Goal: Information Seeking & Learning: Learn about a topic

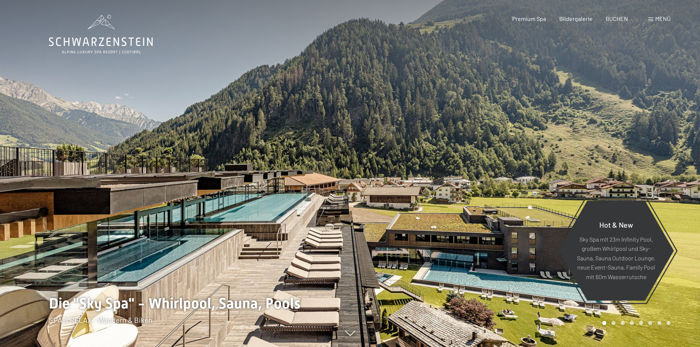
click at [665, 20] on span "Menü" at bounding box center [662, 18] width 15 height 7
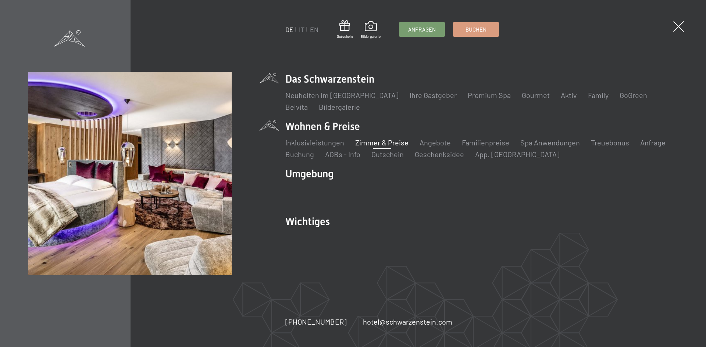
click at [368, 145] on link "Zimmer & Preise" at bounding box center [381, 142] width 53 height 9
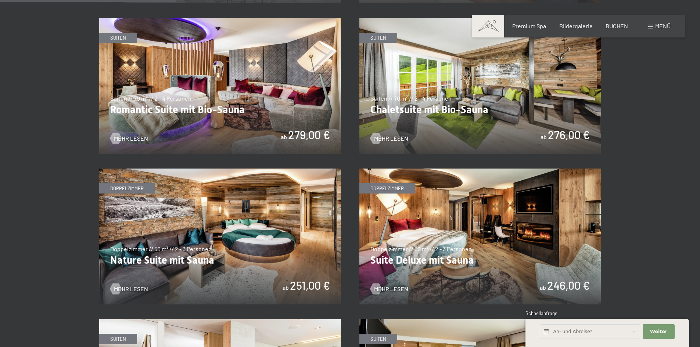
scroll to position [808, 0]
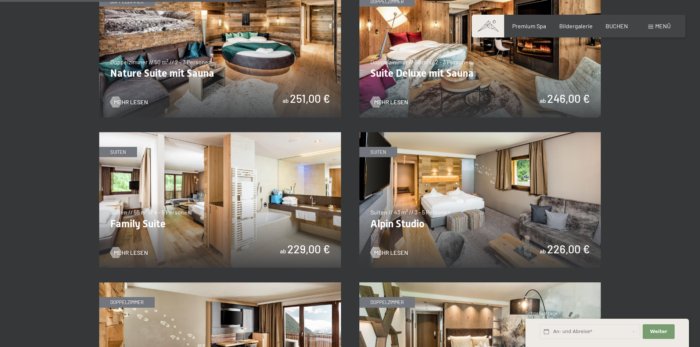
click at [297, 176] on img at bounding box center [220, 200] width 242 height 136
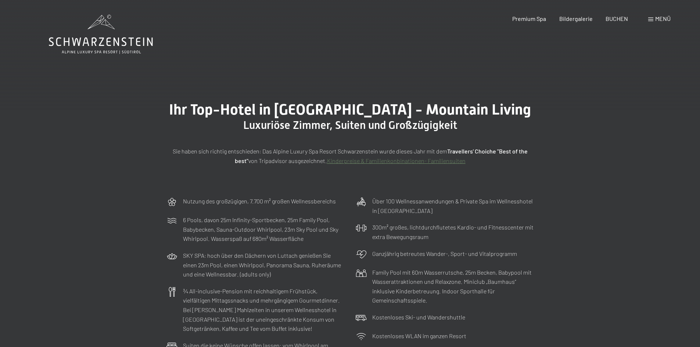
click at [660, 21] on span "Menü" at bounding box center [662, 18] width 15 height 7
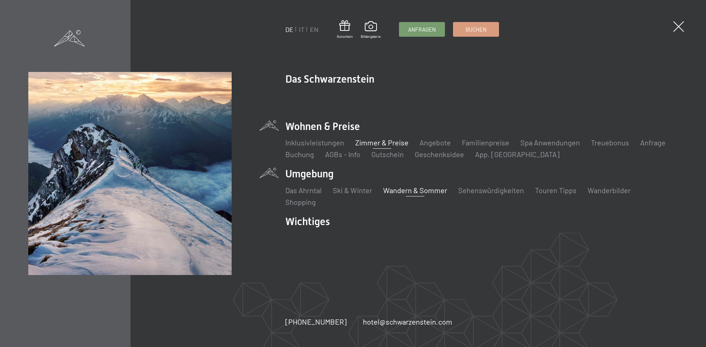
click at [415, 193] on link "Wandern & Sommer" at bounding box center [415, 190] width 64 height 9
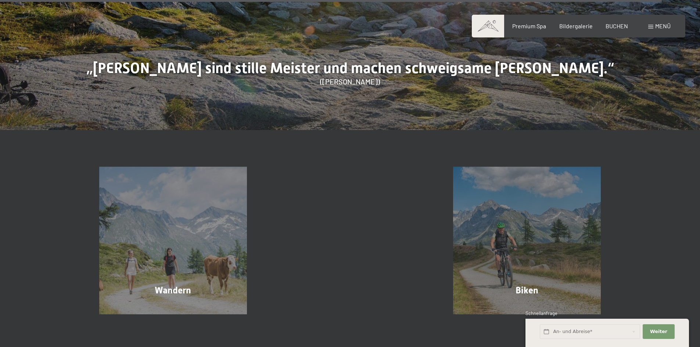
scroll to position [3895, 0]
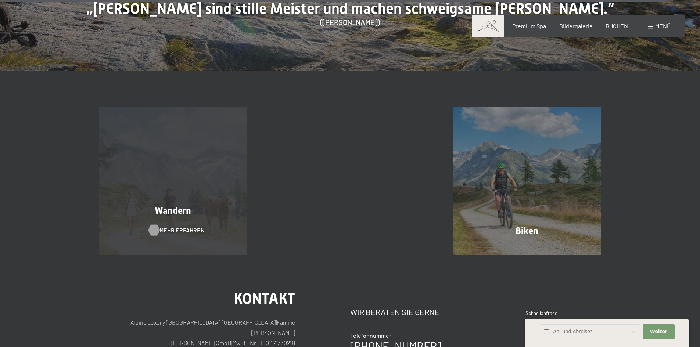
click at [177, 226] on span "Mehr erfahren" at bounding box center [181, 230] width 45 height 8
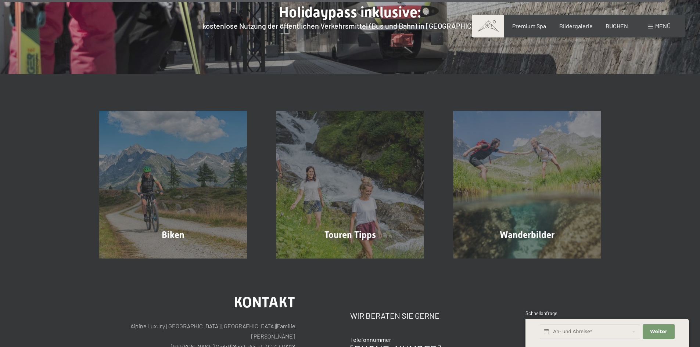
scroll to position [2866, 0]
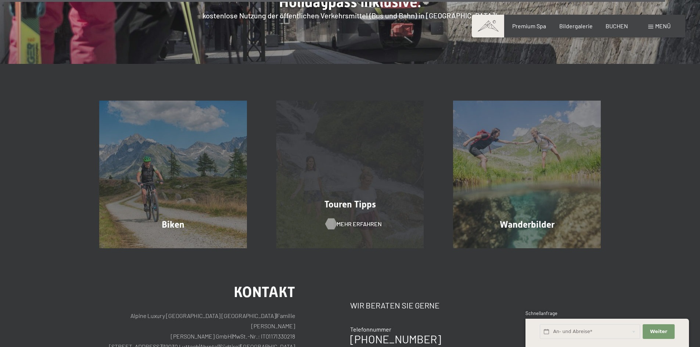
click at [355, 220] on span "Mehr erfahren" at bounding box center [359, 224] width 45 height 8
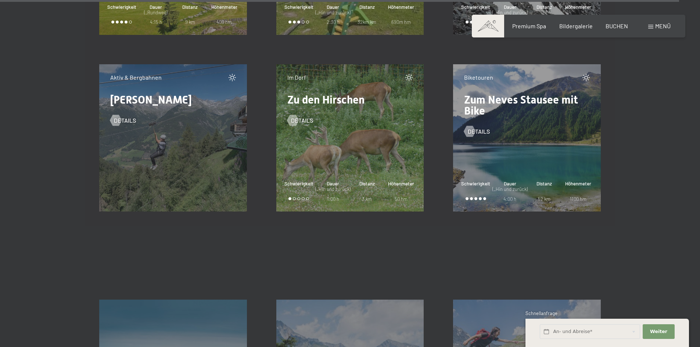
scroll to position [12531, 0]
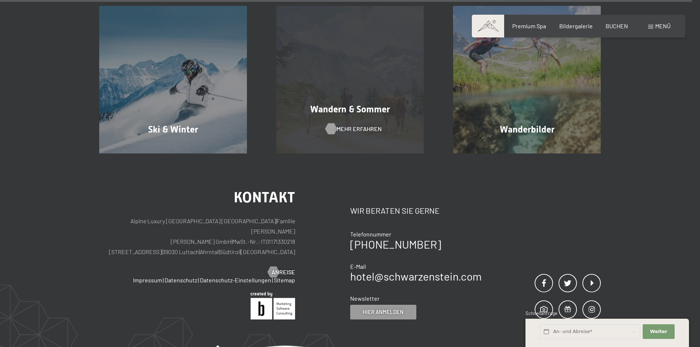
click at [359, 127] on span "Mehr erfahren" at bounding box center [359, 129] width 45 height 8
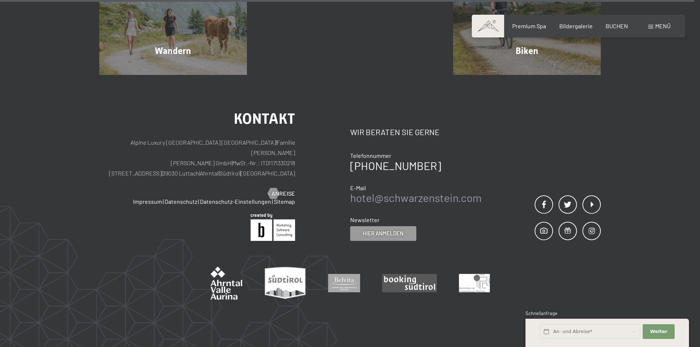
scroll to position [4067, 0]
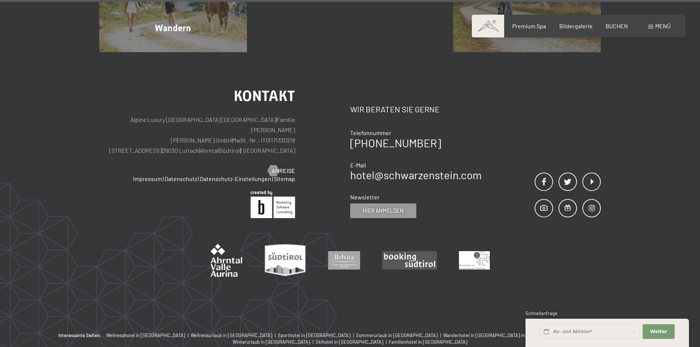
click at [654, 26] on div "Menü" at bounding box center [659, 26] width 22 height 8
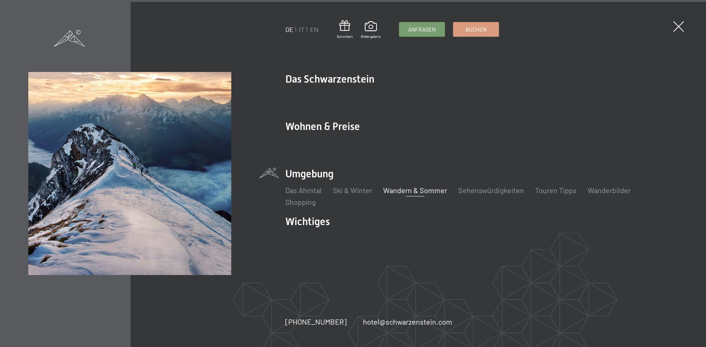
scroll to position [4094, 0]
click at [595, 190] on link "Wanderbilder" at bounding box center [608, 190] width 43 height 9
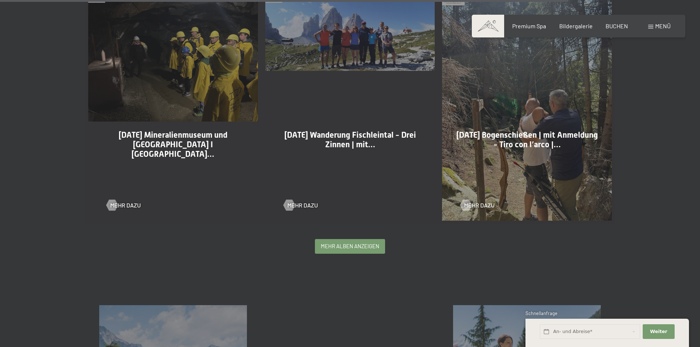
scroll to position [1764, 0]
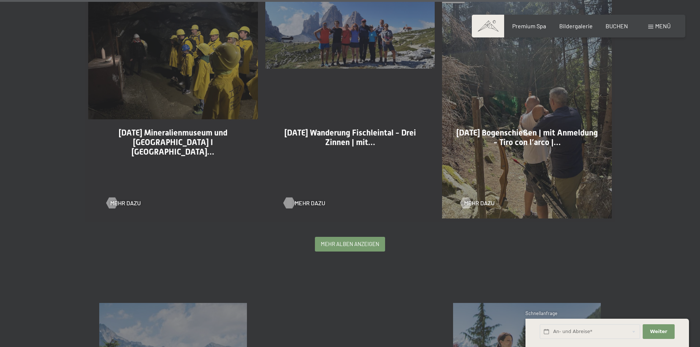
click at [298, 202] on span "Mehr dazu" at bounding box center [310, 203] width 31 height 8
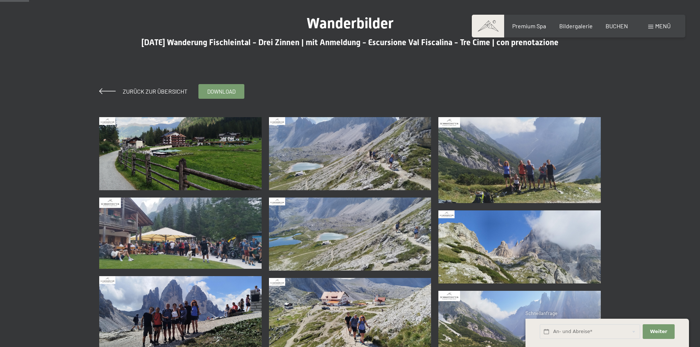
scroll to position [73, 0]
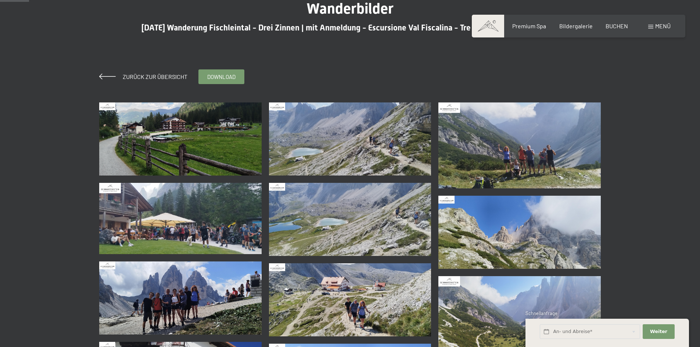
click at [173, 140] on img at bounding box center [180, 139] width 162 height 73
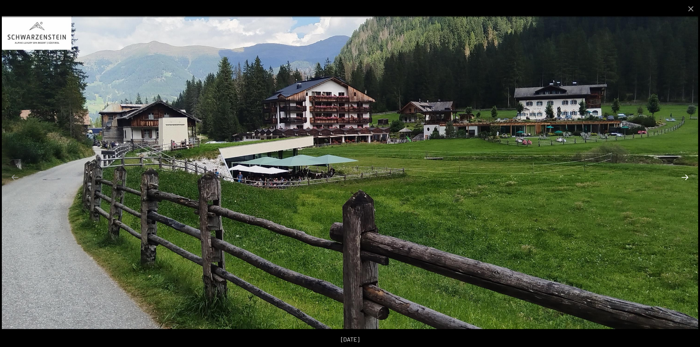
click at [685, 177] on button "Next slide" at bounding box center [684, 177] width 15 height 14
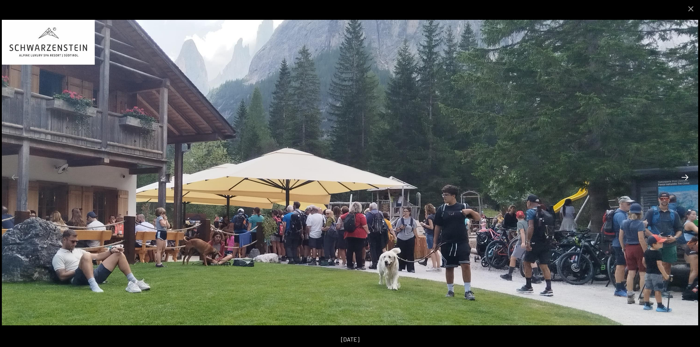
click at [685, 177] on button "Next slide" at bounding box center [684, 177] width 15 height 14
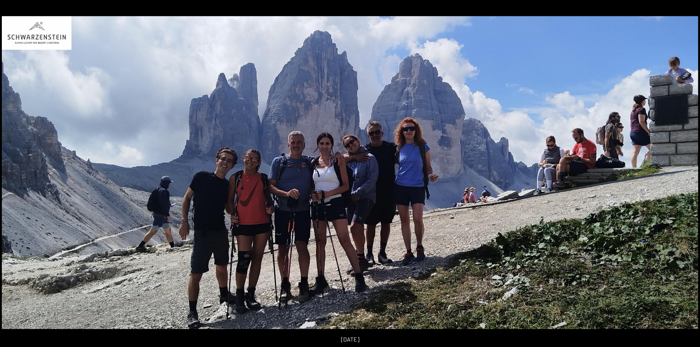
click at [685, 177] on button "Next slide" at bounding box center [688, 177] width 15 height 14
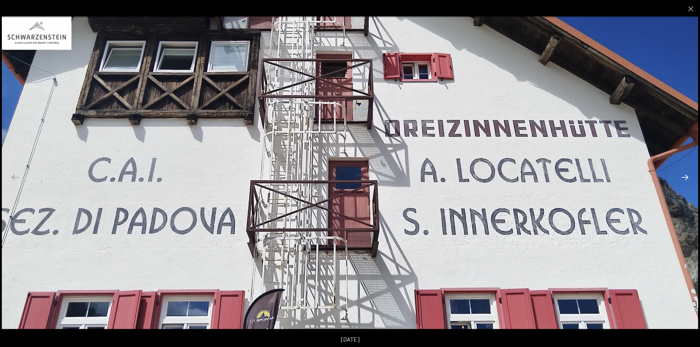
click at [685, 177] on button "Next slide" at bounding box center [684, 177] width 15 height 14
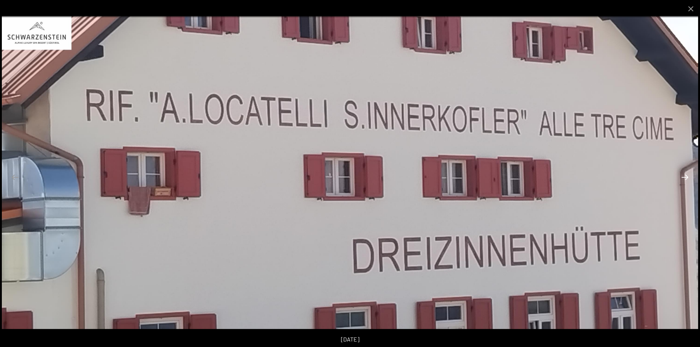
click at [685, 177] on button "Next slide" at bounding box center [684, 177] width 15 height 14
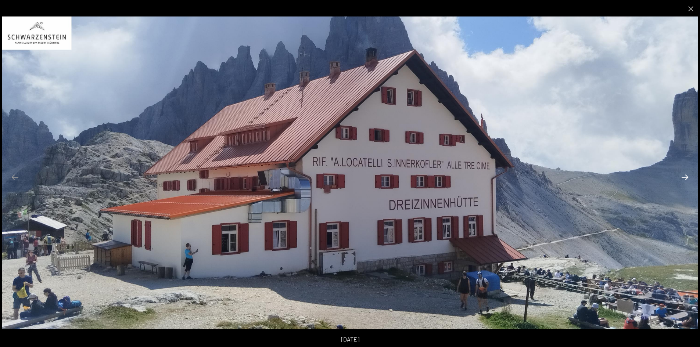
click at [685, 177] on button "Next slide" at bounding box center [684, 177] width 15 height 14
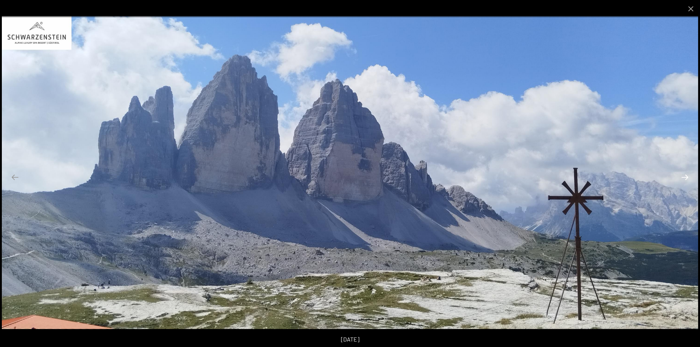
click at [685, 177] on button "Next slide" at bounding box center [684, 177] width 15 height 14
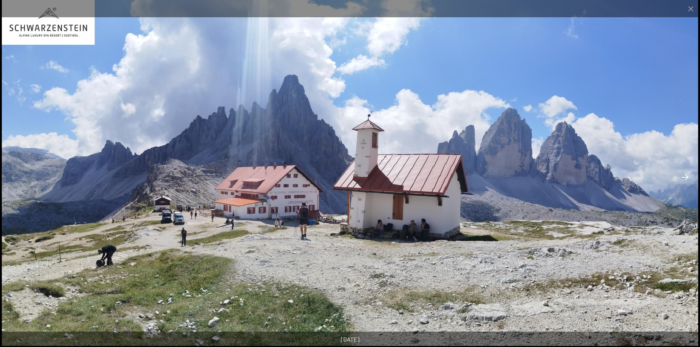
click at [685, 177] on button "Next slide" at bounding box center [684, 177] width 15 height 14
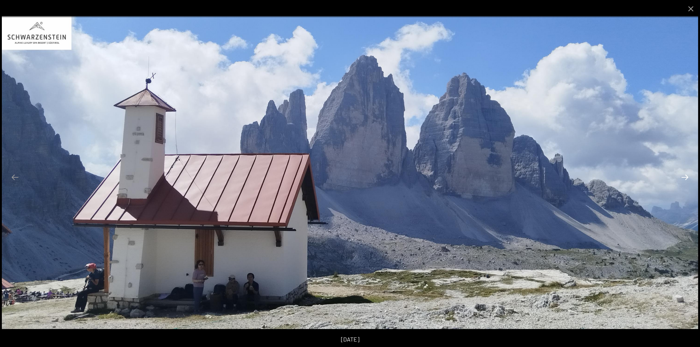
click at [685, 177] on button "Next slide" at bounding box center [684, 177] width 15 height 14
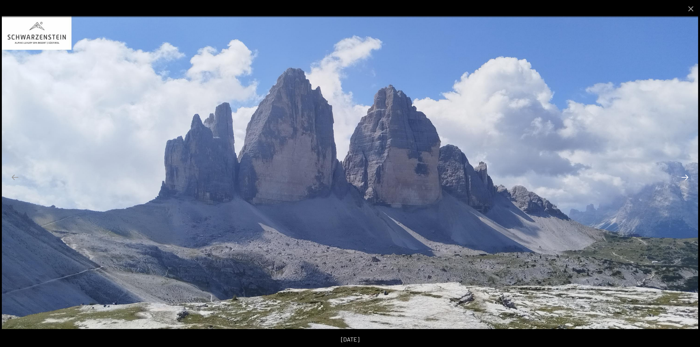
click at [685, 177] on button "Next slide" at bounding box center [684, 177] width 15 height 14
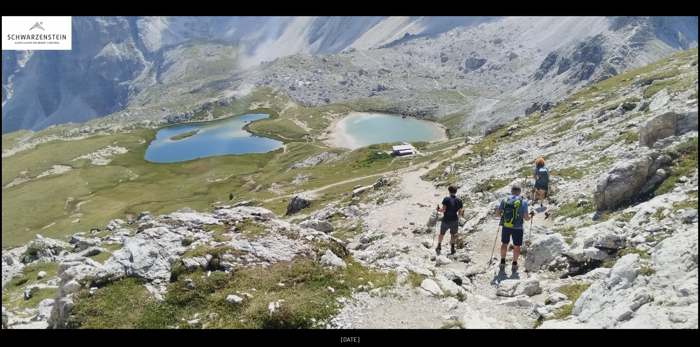
click at [685, 177] on button "Next slide" at bounding box center [688, 177] width 15 height 14
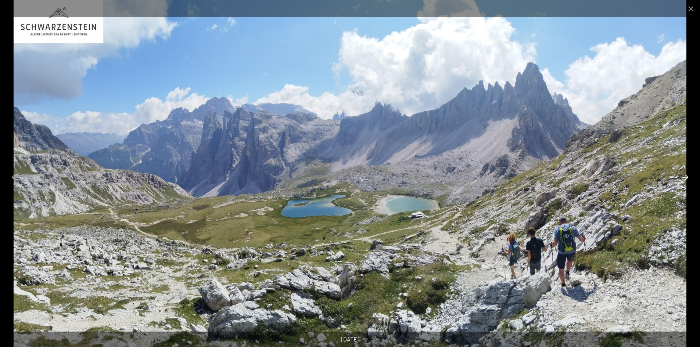
click at [685, 177] on button "Next slide" at bounding box center [684, 177] width 15 height 14
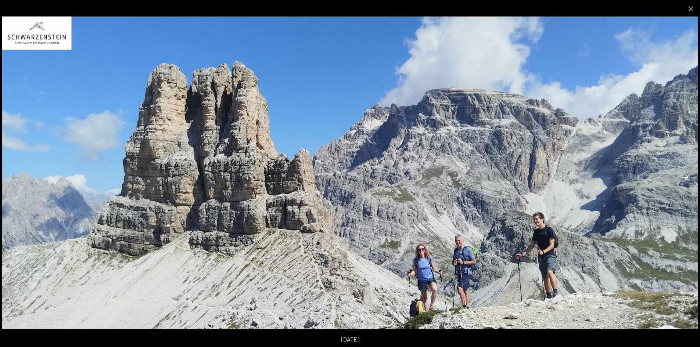
click at [685, 177] on button "Next slide" at bounding box center [684, 177] width 15 height 14
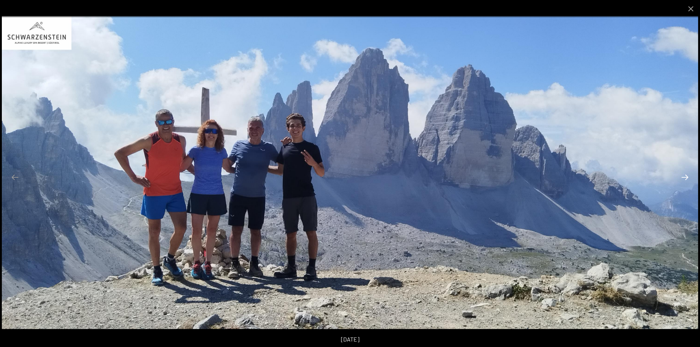
click at [685, 177] on button "Next slide" at bounding box center [684, 177] width 15 height 14
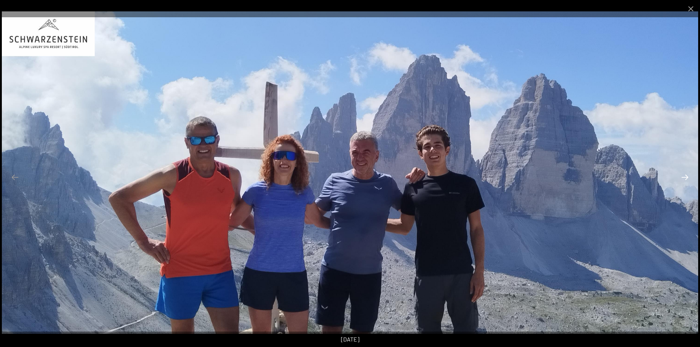
click at [685, 177] on button "Next slide" at bounding box center [684, 177] width 15 height 14
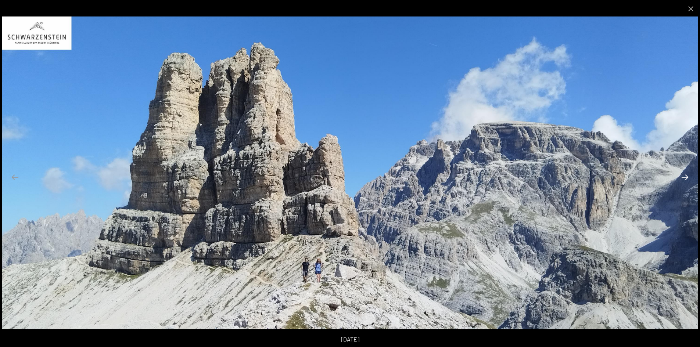
click at [685, 177] on button "Next slide" at bounding box center [684, 177] width 15 height 14
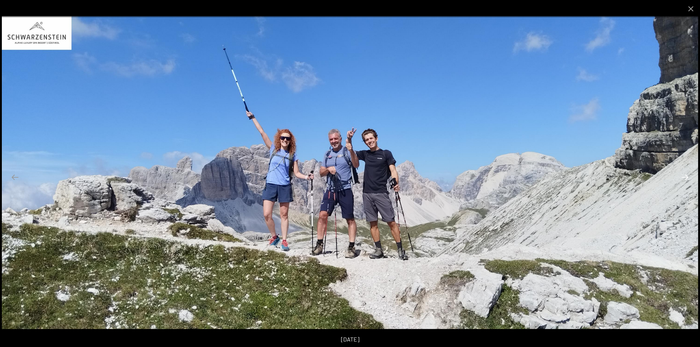
click at [685, 177] on button "Next slide" at bounding box center [684, 177] width 15 height 14
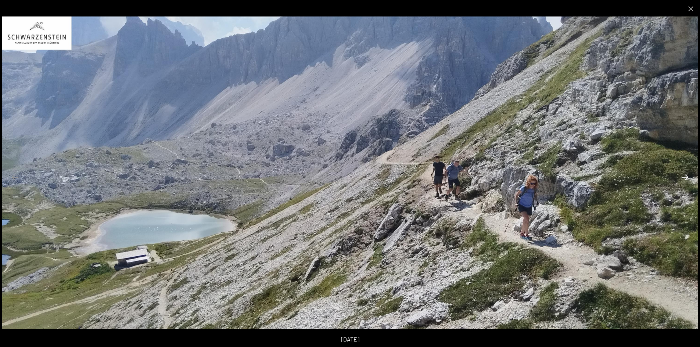
click at [685, 177] on button "Next slide" at bounding box center [684, 177] width 15 height 14
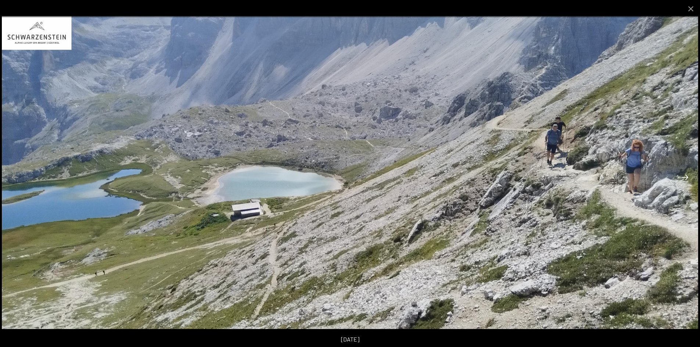
click at [685, 177] on button "Next slide" at bounding box center [684, 177] width 15 height 14
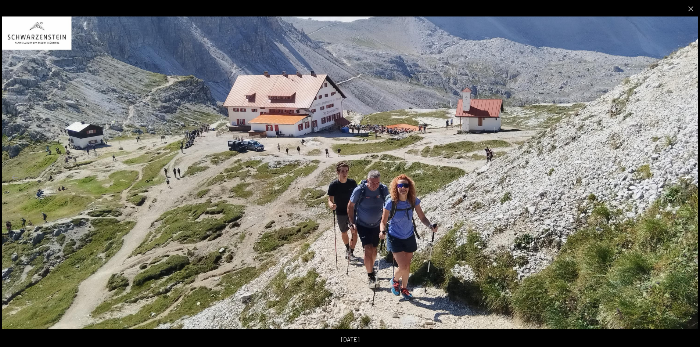
click at [685, 177] on button "Next slide" at bounding box center [684, 177] width 15 height 14
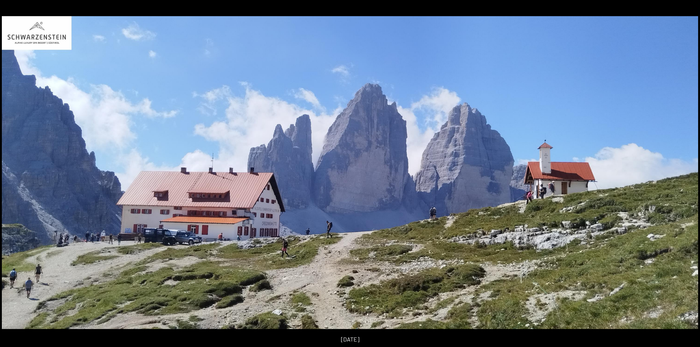
click at [685, 177] on button "Next slide" at bounding box center [688, 177] width 15 height 14
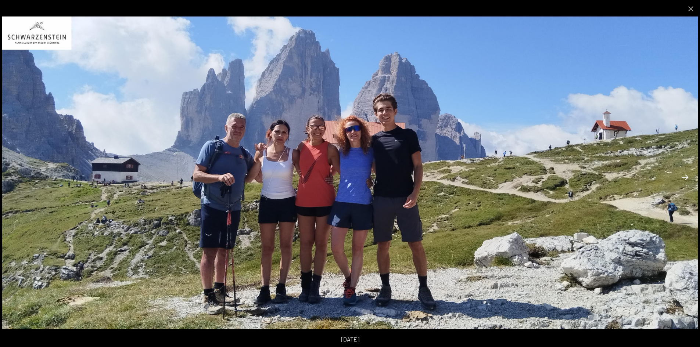
click at [685, 177] on button "Next slide" at bounding box center [684, 177] width 15 height 14
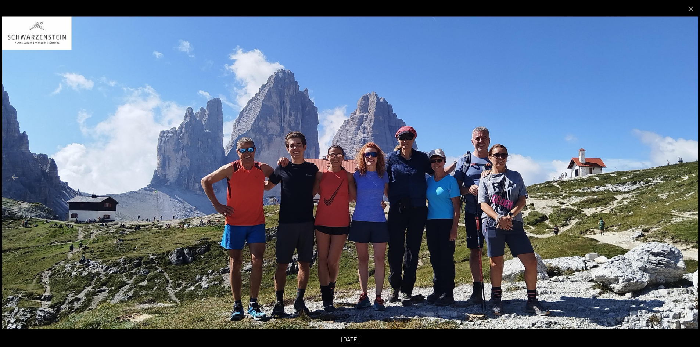
click at [685, 177] on button "Next slide" at bounding box center [684, 177] width 15 height 14
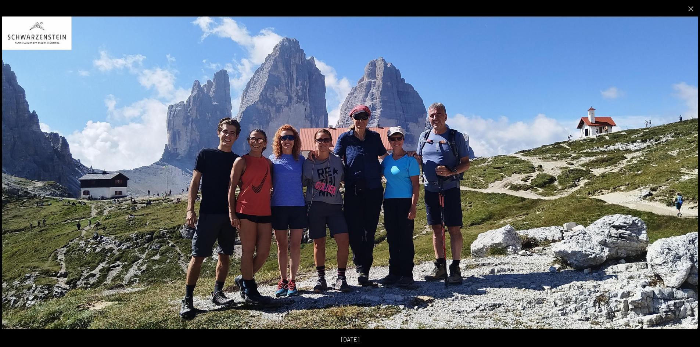
click at [685, 177] on button "Next slide" at bounding box center [684, 177] width 15 height 14
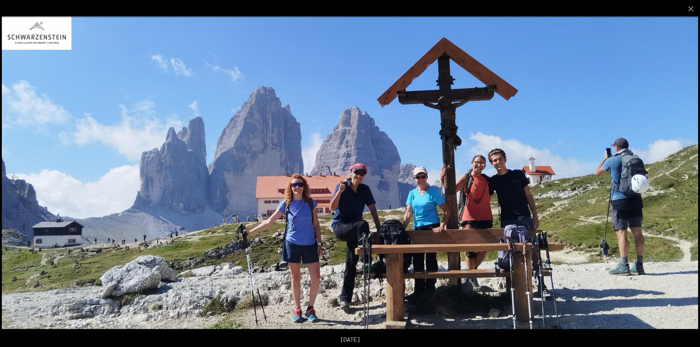
click at [685, 177] on button "Next slide" at bounding box center [684, 177] width 15 height 14
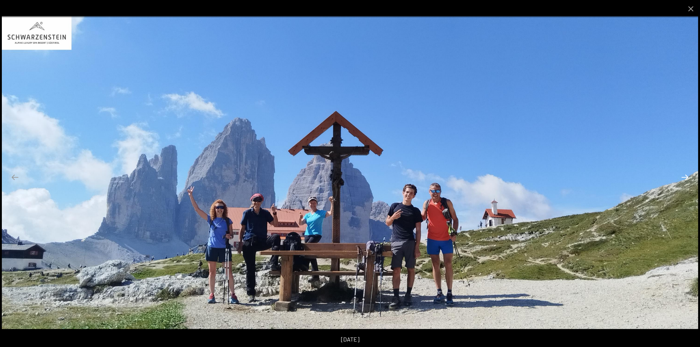
click at [685, 177] on button "Next slide" at bounding box center [684, 177] width 15 height 14
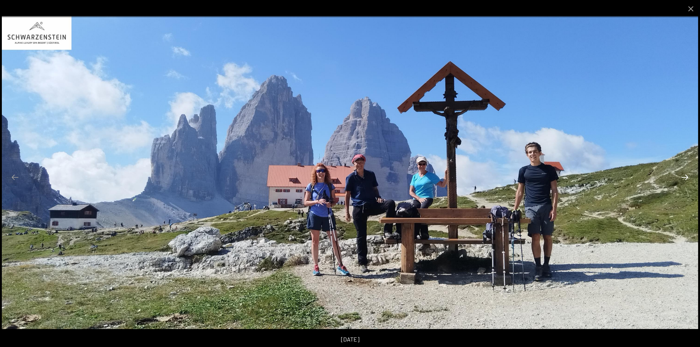
click at [685, 177] on button "Next slide" at bounding box center [684, 177] width 15 height 14
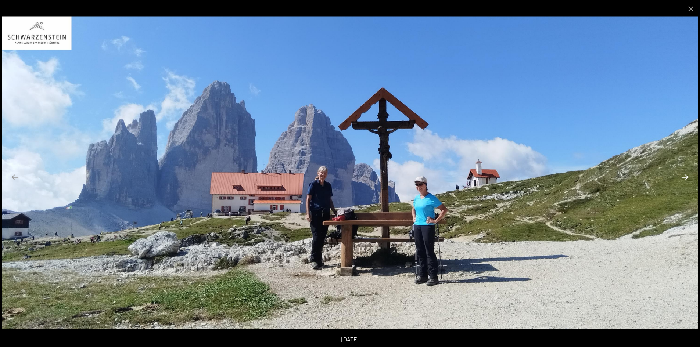
click at [685, 177] on button "Next slide" at bounding box center [684, 177] width 15 height 14
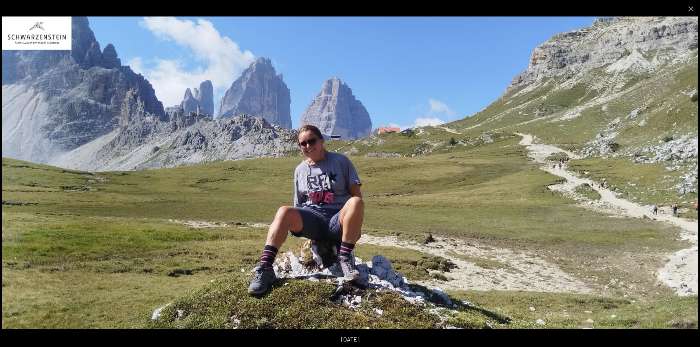
click at [685, 177] on button "Next slide" at bounding box center [684, 177] width 15 height 14
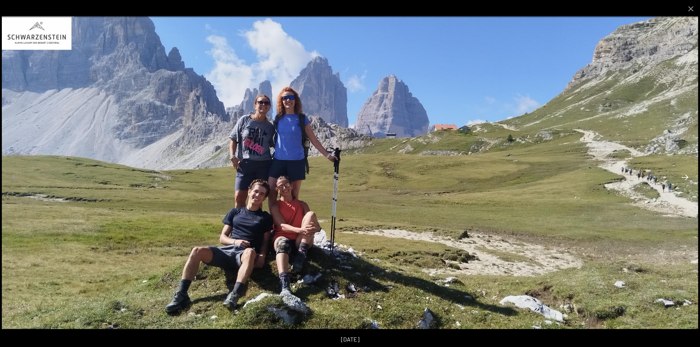
click at [685, 177] on button "Next slide" at bounding box center [684, 177] width 15 height 14
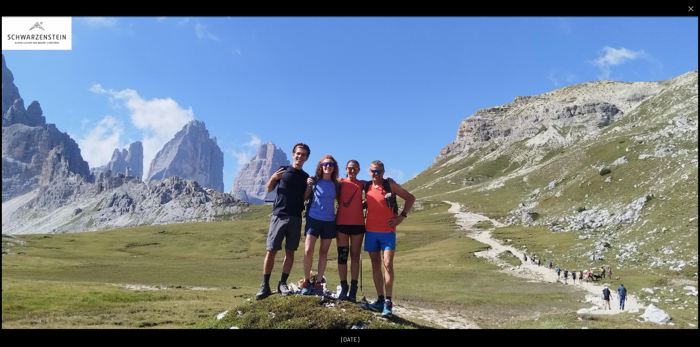
click at [685, 177] on button "Next slide" at bounding box center [684, 177] width 15 height 14
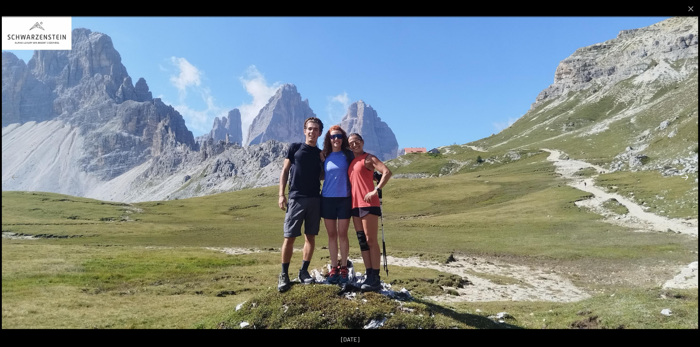
click at [685, 177] on button "Next slide" at bounding box center [684, 177] width 15 height 14
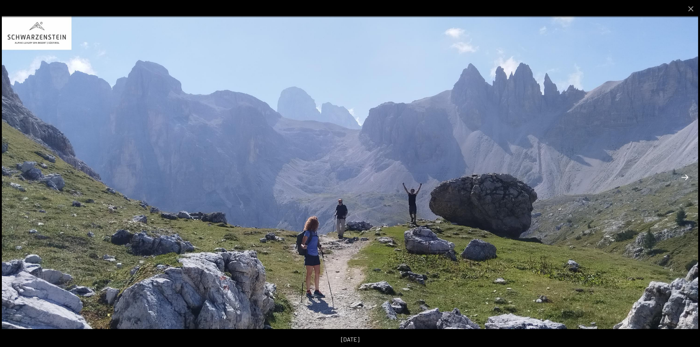
click at [685, 177] on button "Next slide" at bounding box center [684, 177] width 15 height 14
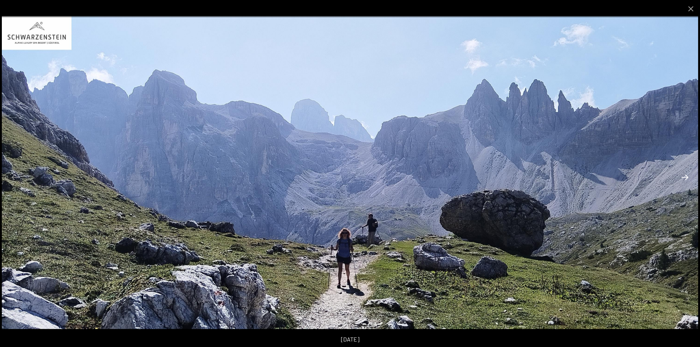
click at [685, 177] on button "Next slide" at bounding box center [684, 177] width 15 height 14
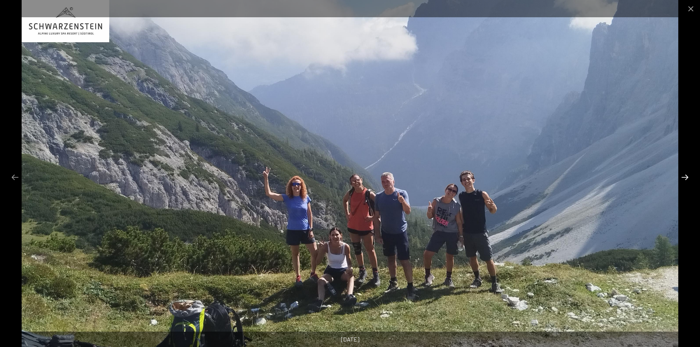
click at [685, 177] on button "Next slide" at bounding box center [684, 177] width 15 height 14
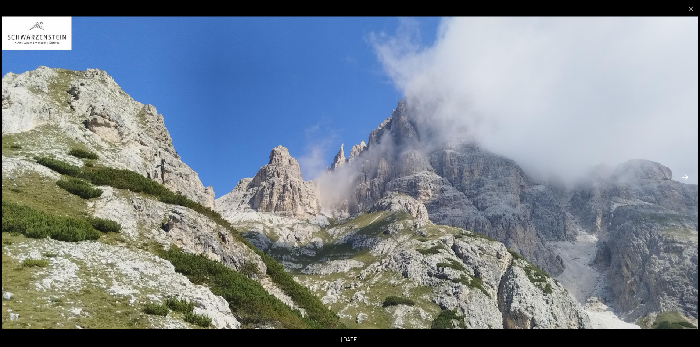
click at [685, 177] on button "Next slide" at bounding box center [684, 177] width 15 height 14
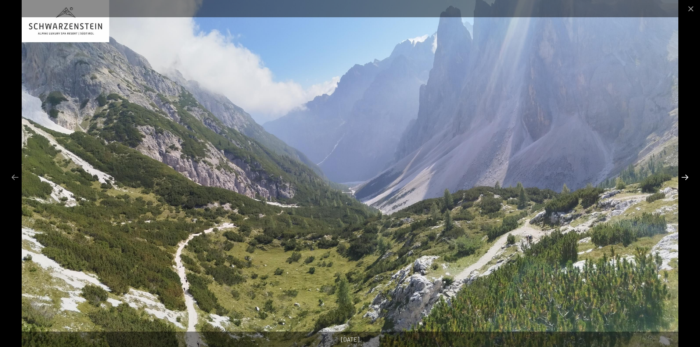
click at [685, 177] on button "Next slide" at bounding box center [684, 177] width 15 height 14
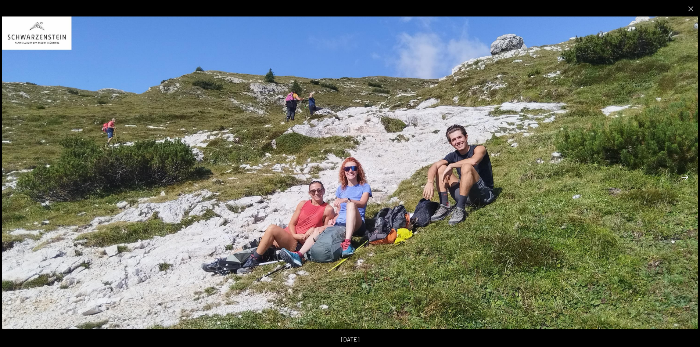
click at [685, 177] on button "Next slide" at bounding box center [684, 177] width 15 height 14
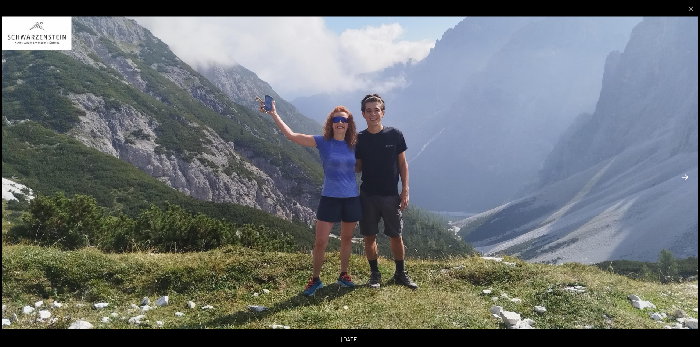
click at [685, 177] on button "Next slide" at bounding box center [684, 177] width 15 height 14
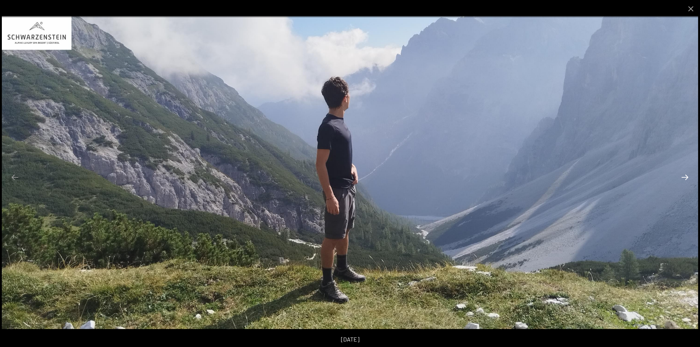
click at [685, 177] on button "Next slide" at bounding box center [684, 177] width 15 height 14
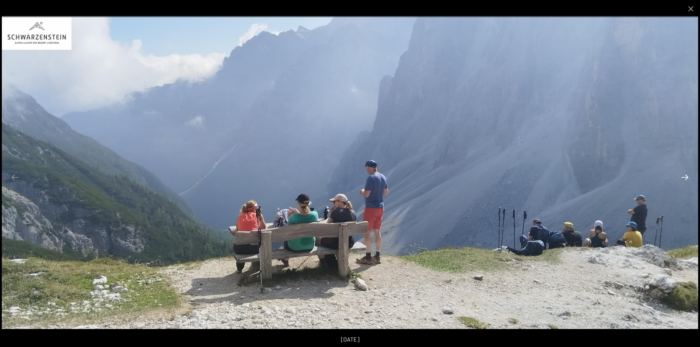
click at [685, 177] on button "Next slide" at bounding box center [684, 177] width 15 height 14
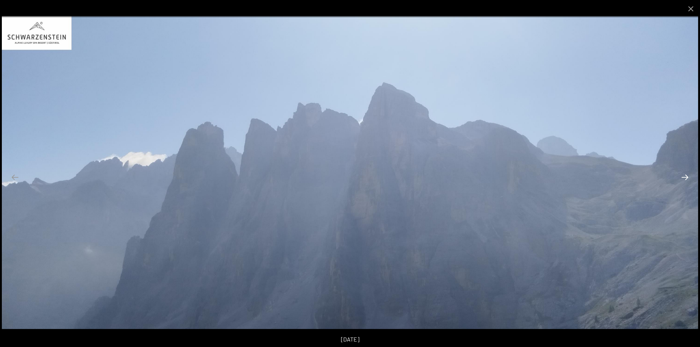
click at [685, 177] on button "Next slide" at bounding box center [684, 177] width 15 height 14
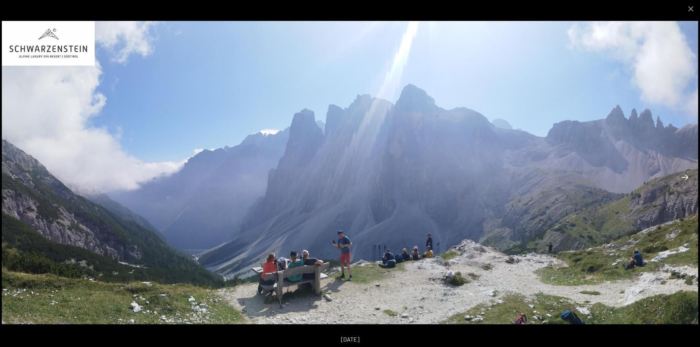
click at [685, 177] on button "Next slide" at bounding box center [684, 177] width 15 height 14
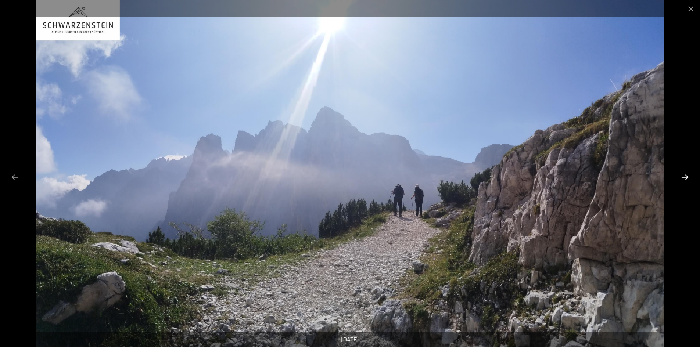
click at [685, 177] on button "Next slide" at bounding box center [684, 177] width 15 height 14
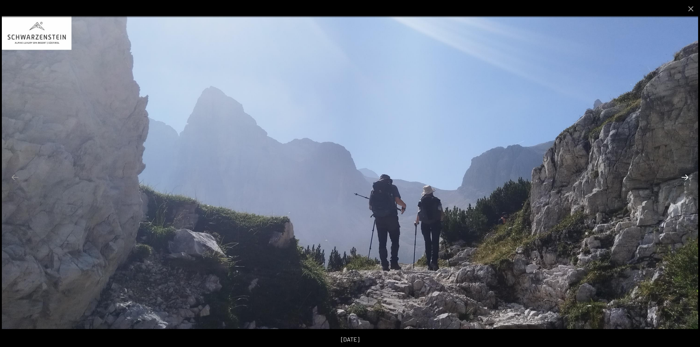
click at [685, 177] on button "Next slide" at bounding box center [684, 177] width 15 height 14
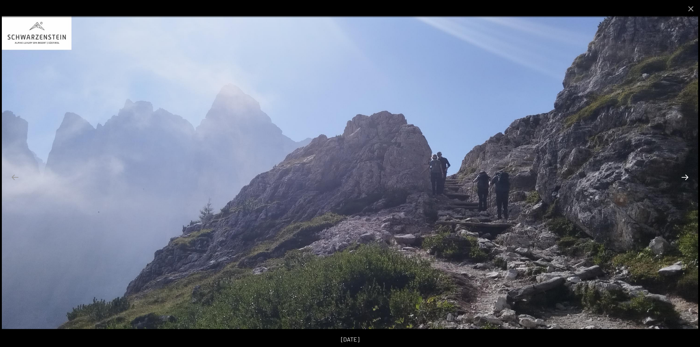
click at [685, 177] on button "Next slide" at bounding box center [684, 177] width 15 height 14
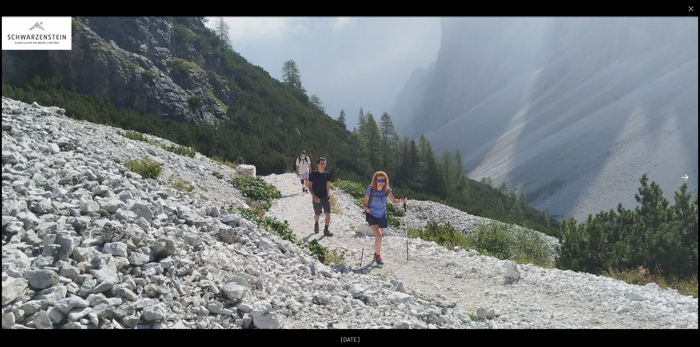
click at [685, 177] on button "Next slide" at bounding box center [684, 177] width 15 height 14
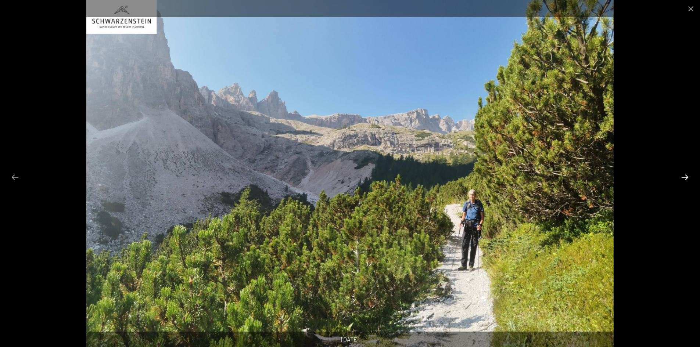
click at [685, 177] on button "Next slide" at bounding box center [684, 177] width 15 height 14
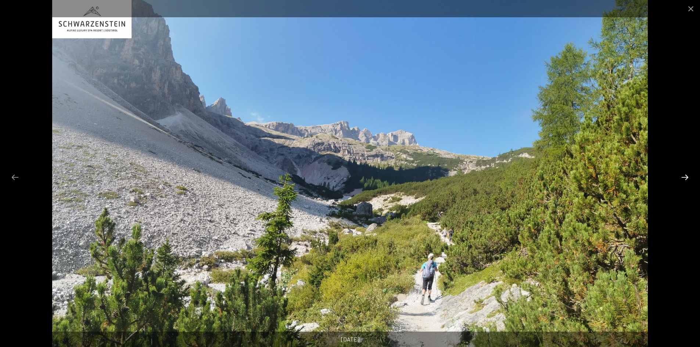
click at [685, 177] on button "Next slide" at bounding box center [684, 177] width 15 height 14
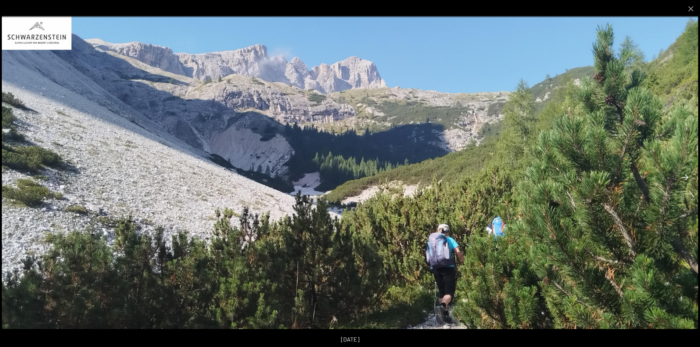
click at [685, 177] on button "Next slide" at bounding box center [684, 177] width 15 height 14
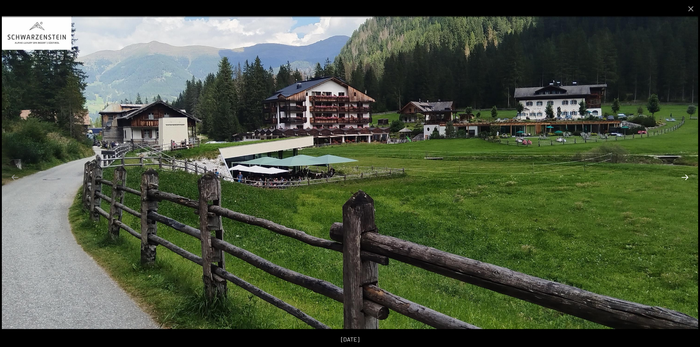
click at [688, 177] on button "Next slide" at bounding box center [684, 177] width 15 height 14
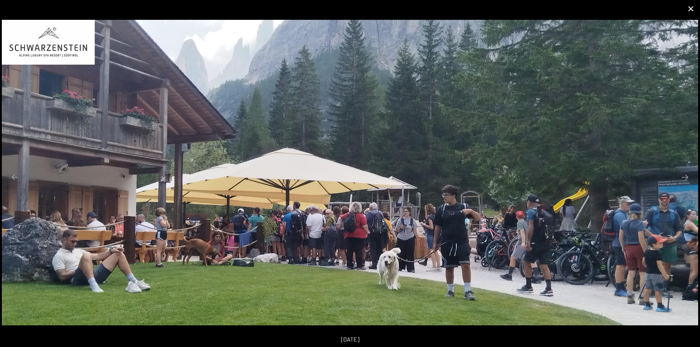
click at [692, 12] on button "Close gallery" at bounding box center [691, 8] width 18 height 17
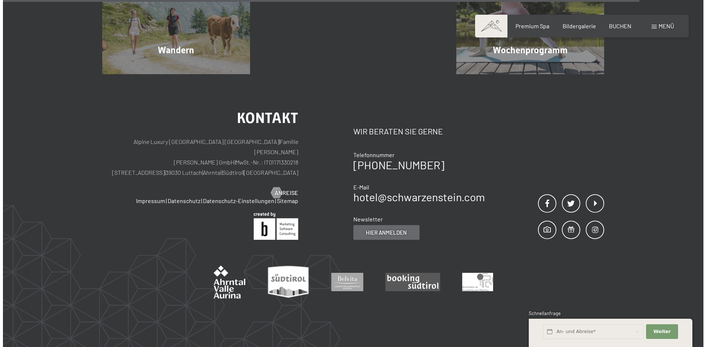
scroll to position [1779, 0]
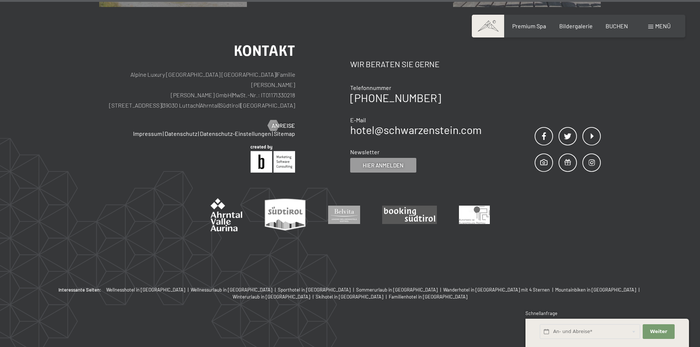
click at [655, 27] on span "Menü" at bounding box center [662, 25] width 15 height 7
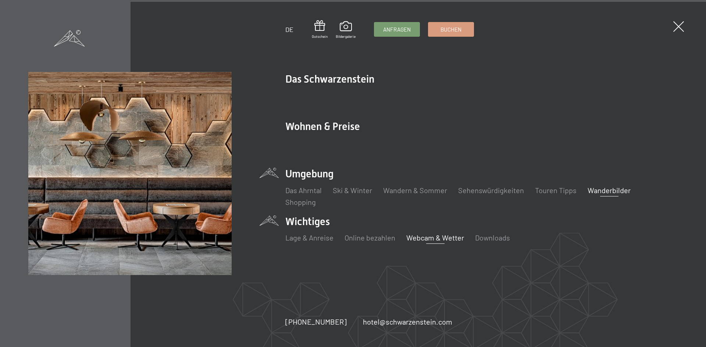
click at [449, 239] on link "Webcam & Wetter" at bounding box center [435, 237] width 58 height 9
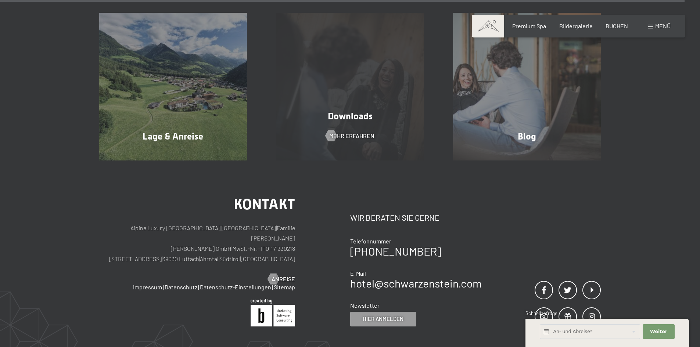
scroll to position [2425, 0]
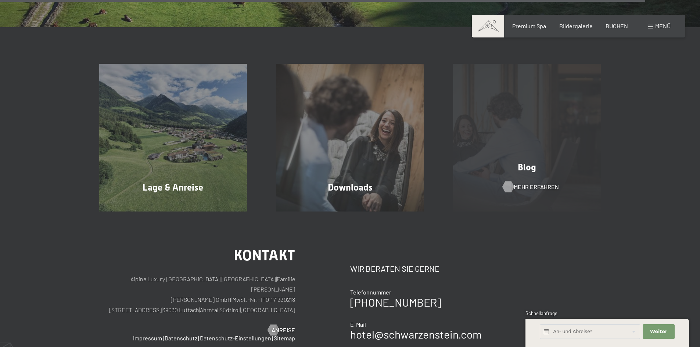
click at [530, 185] on span "Mehr erfahren" at bounding box center [536, 187] width 45 height 8
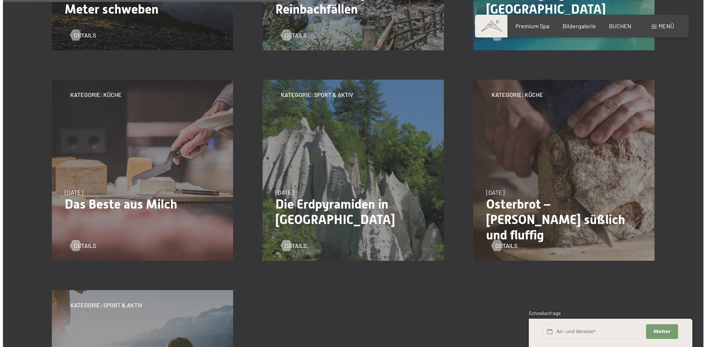
scroll to position [588, 0]
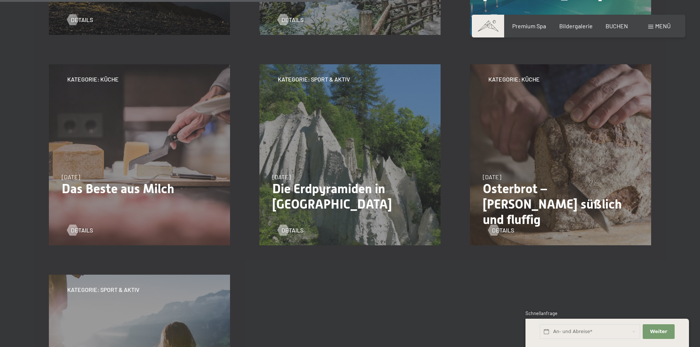
click at [661, 27] on span "Menü" at bounding box center [662, 25] width 15 height 7
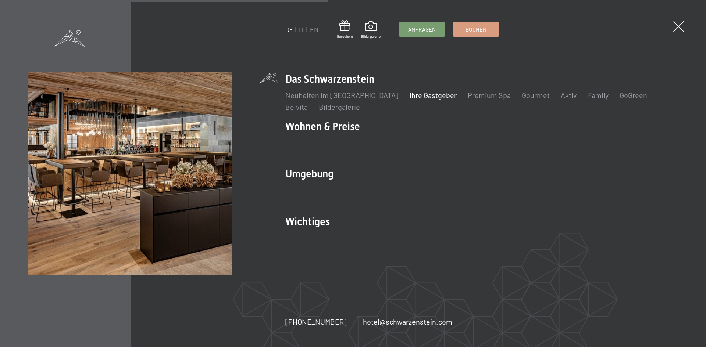
click at [424, 98] on link "Ihre Gastgeber" at bounding box center [432, 95] width 47 height 9
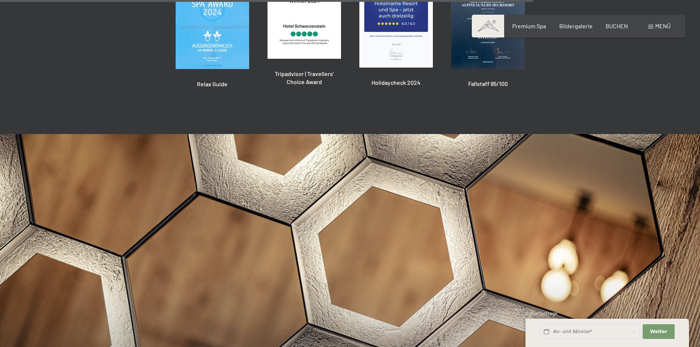
scroll to position [1909, 0]
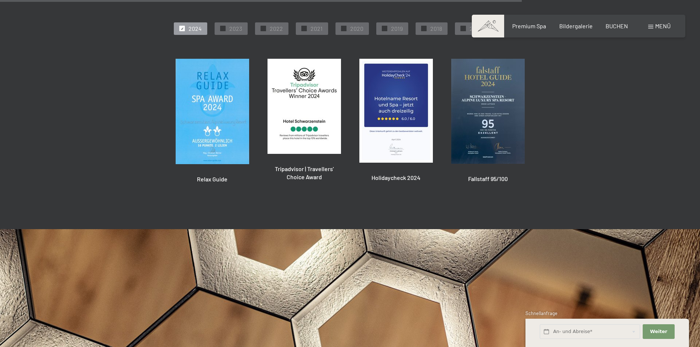
click at [654, 25] on div "Menü" at bounding box center [659, 26] width 22 height 8
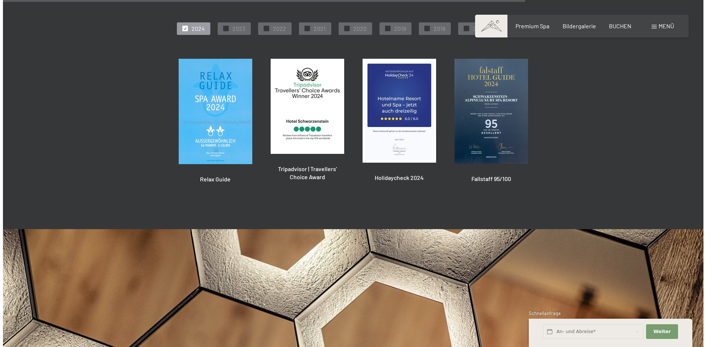
scroll to position [1914, 0]
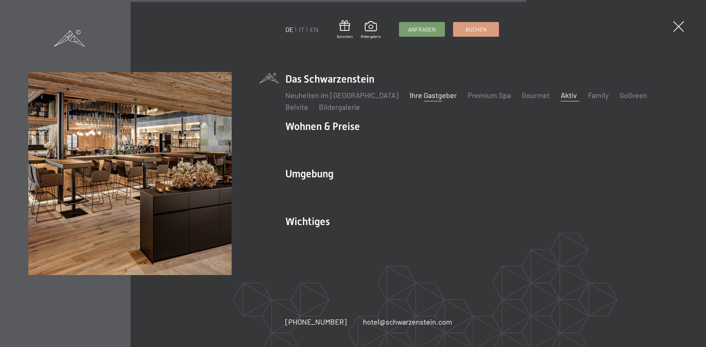
click at [560, 96] on link "Aktiv" at bounding box center [568, 95] width 16 height 9
click at [322, 95] on link "Neuheiten im [GEOGRAPHIC_DATA]" at bounding box center [341, 95] width 113 height 9
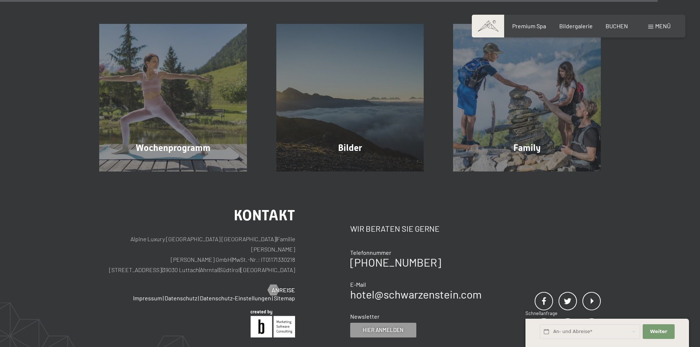
scroll to position [1984, 0]
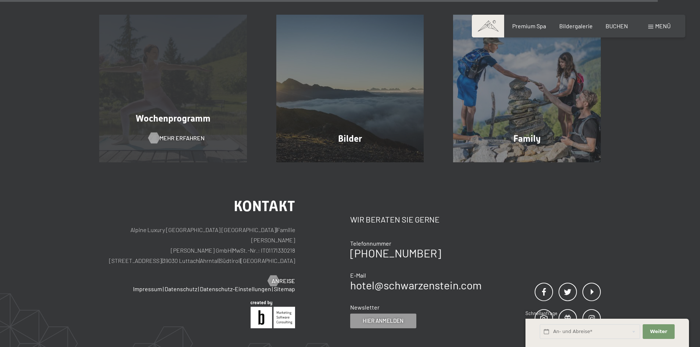
click at [177, 134] on span "Mehr erfahren" at bounding box center [181, 138] width 45 height 8
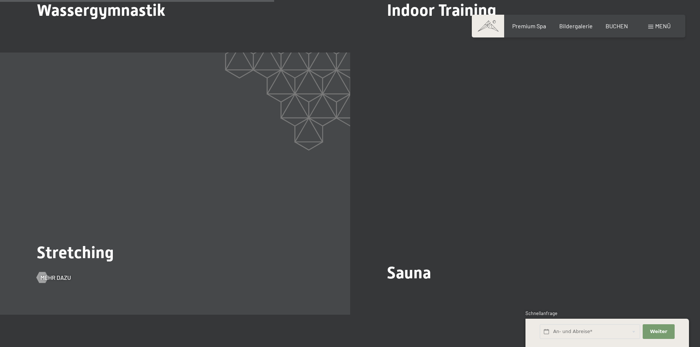
scroll to position [1323, 0]
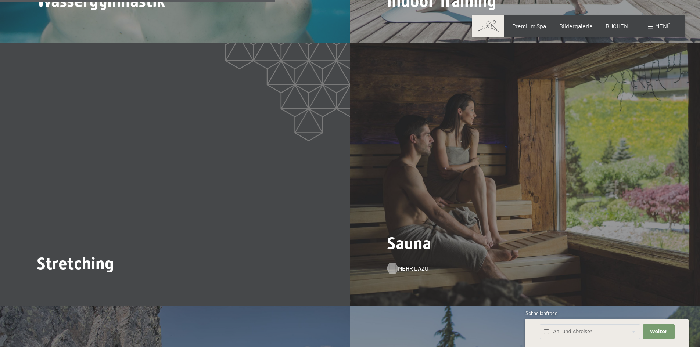
click at [410, 265] on span "Mehr dazu" at bounding box center [413, 269] width 31 height 8
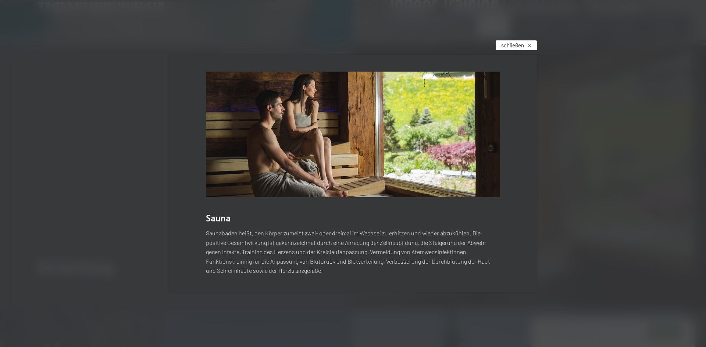
click at [519, 44] on span "schließen" at bounding box center [512, 46] width 23 height 8
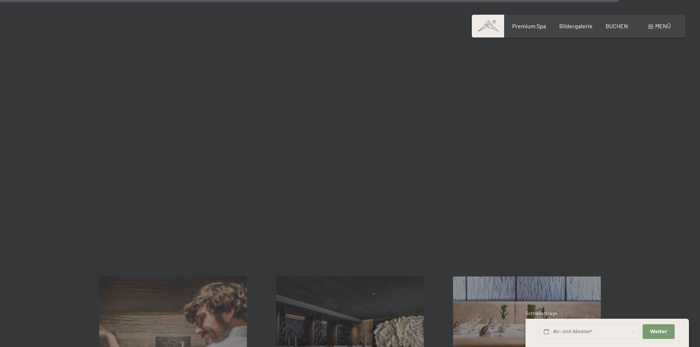
scroll to position [2719, 0]
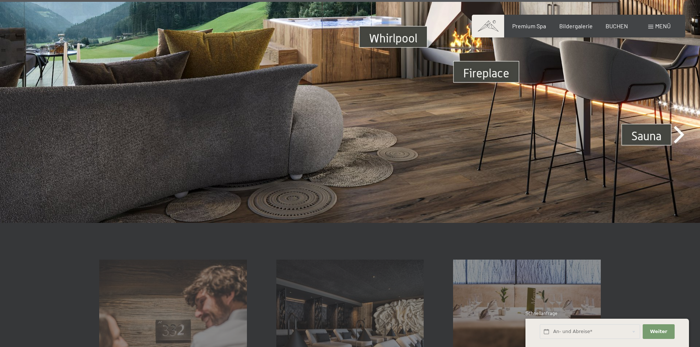
click at [646, 126] on img at bounding box center [350, 26] width 700 height 394
click at [681, 125] on img at bounding box center [350, 26] width 700 height 394
click at [650, 130] on img at bounding box center [350, 26] width 700 height 394
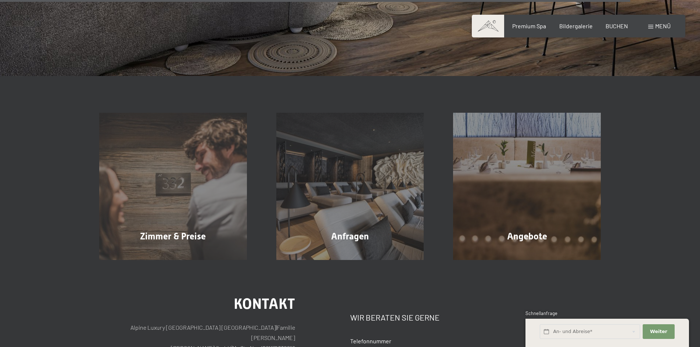
scroll to position [2646, 0]
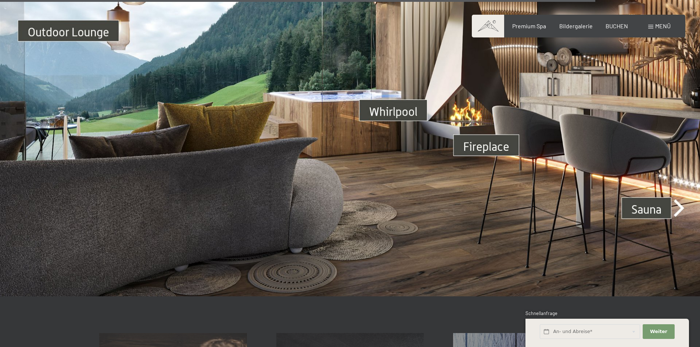
click at [659, 197] on img at bounding box center [350, 100] width 700 height 394
click at [680, 197] on img at bounding box center [350, 100] width 700 height 394
click at [658, 26] on span "Menü" at bounding box center [662, 25] width 15 height 7
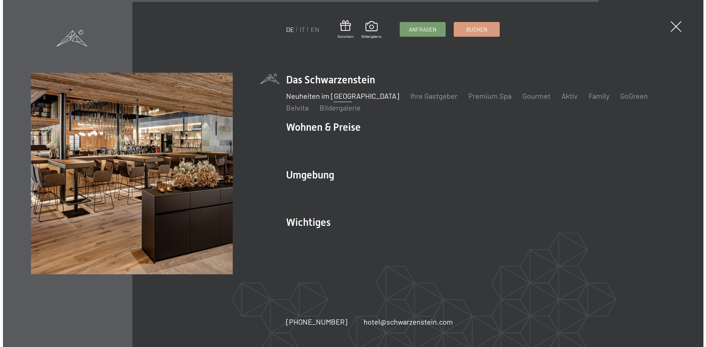
scroll to position [2658, 0]
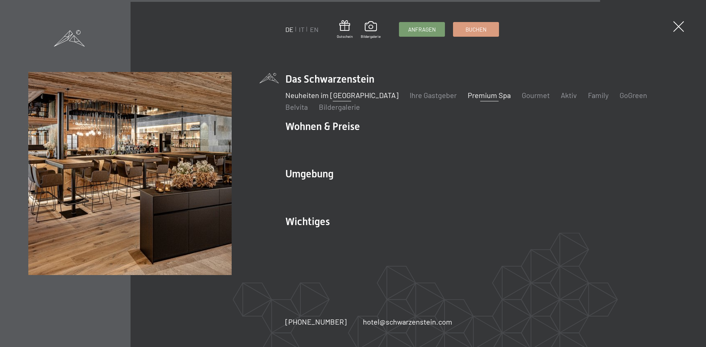
click at [473, 96] on link "Premium Spa" at bounding box center [488, 95] width 43 height 9
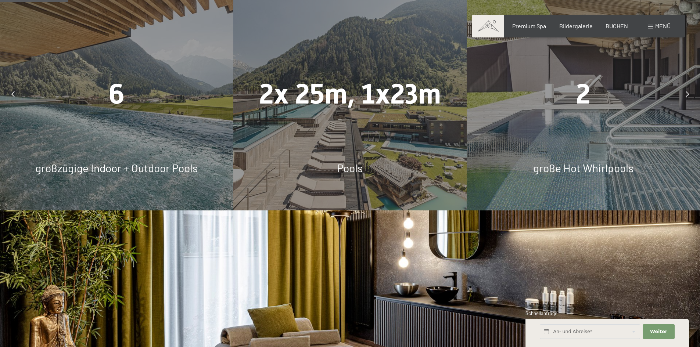
scroll to position [514, 0]
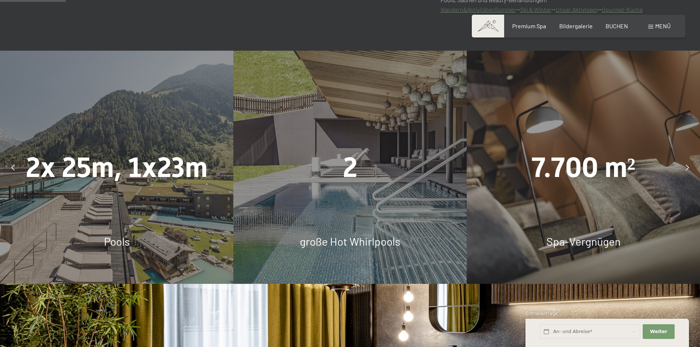
click at [688, 166] on icon at bounding box center [687, 168] width 3 height 6
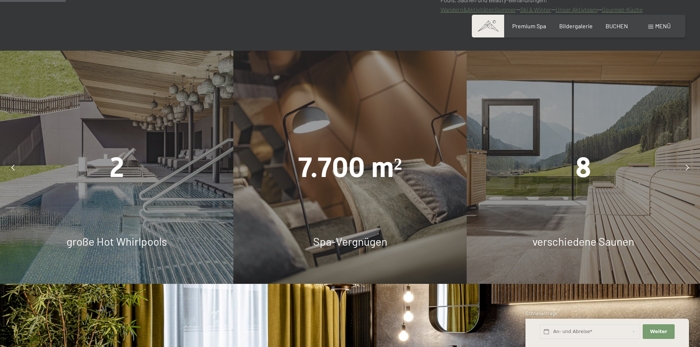
click at [582, 168] on span "8" at bounding box center [583, 167] width 16 height 32
click at [662, 27] on span "Menü" at bounding box center [662, 25] width 15 height 7
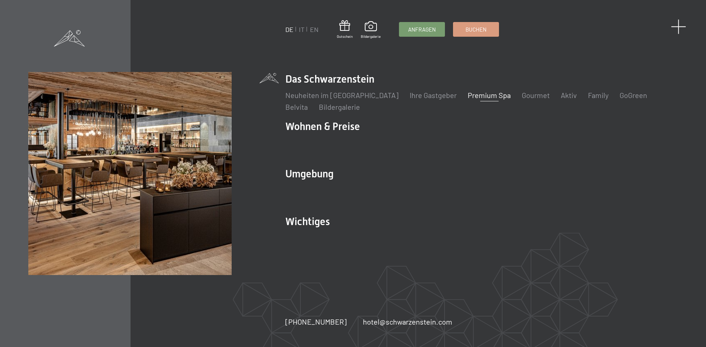
click at [679, 25] on span at bounding box center [678, 26] width 15 height 15
